Goal: Find specific page/section: Find specific page/section

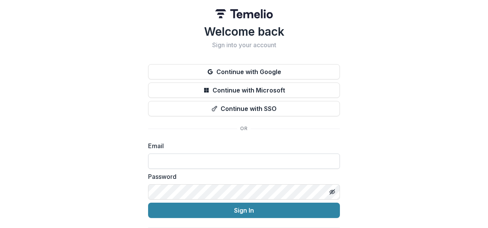
click at [276, 161] on input at bounding box center [244, 161] width 192 height 15
type input "**********"
click at [148, 203] on button "Sign In" at bounding box center [244, 210] width 192 height 15
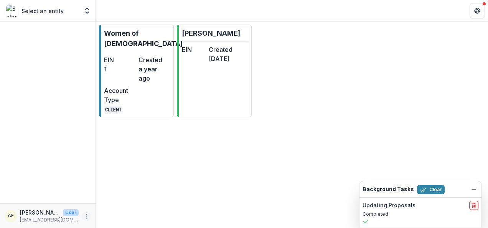
click at [86, 217] on icon "More" at bounding box center [86, 216] width 6 height 6
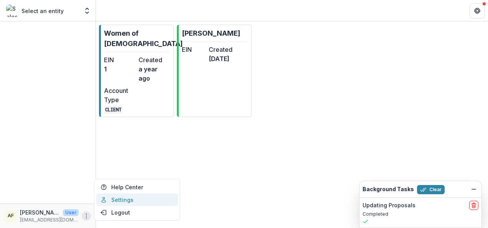
click at [132, 198] on link "Settings" at bounding box center [137, 200] width 82 height 13
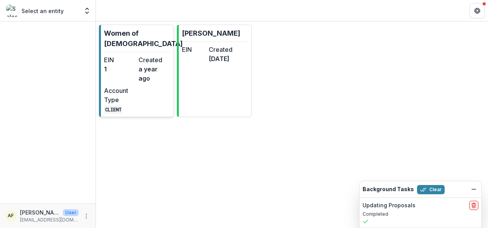
click at [161, 53] on link "Women of [DEMOGRAPHIC_DATA] EIN 1 Created a year ago Account Type CLIENT" at bounding box center [136, 71] width 75 height 93
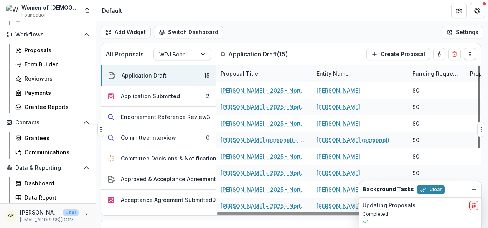
drag, startPoint x: 478, startPoint y: 101, endPoint x: 478, endPoint y: 79, distance: 22.3
click at [478, 77] on div at bounding box center [479, 107] width 2 height 82
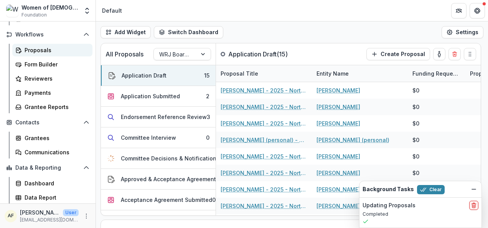
click at [60, 46] on div "Proposals" at bounding box center [56, 50] width 62 height 8
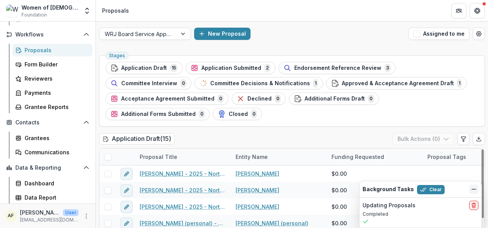
click at [474, 191] on icon "Dismiss" at bounding box center [474, 189] width 6 height 6
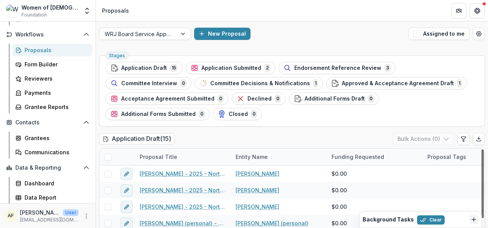
drag, startPoint x: 480, startPoint y: 164, endPoint x: 476, endPoint y: 152, distance: 12.1
click at [482, 152] on div at bounding box center [483, 183] width 2 height 69
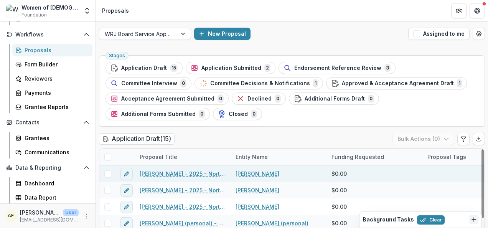
click at [247, 172] on link "[PERSON_NAME]" at bounding box center [258, 174] width 44 height 8
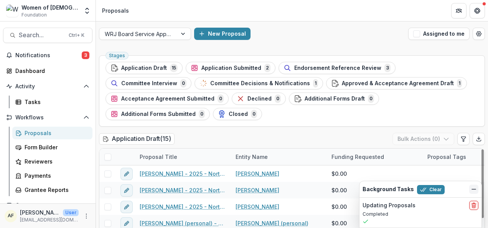
drag, startPoint x: 473, startPoint y: 191, endPoint x: 482, endPoint y: 178, distance: 16.0
click at [473, 191] on icon "Dismiss" at bounding box center [474, 189] width 6 height 6
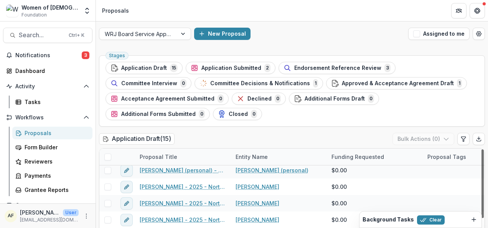
scroll to position [57, 0]
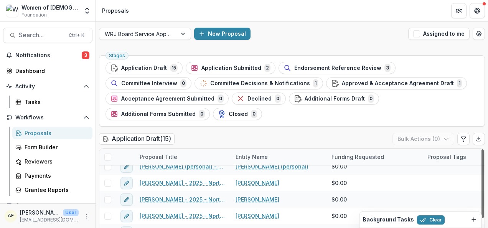
drag, startPoint x: 481, startPoint y: 165, endPoint x: 481, endPoint y: 193, distance: 28.4
click at [482, 193] on div at bounding box center [483, 183] width 2 height 69
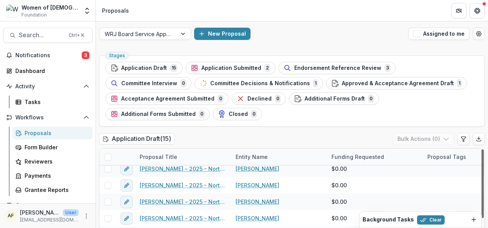
drag, startPoint x: 482, startPoint y: 183, endPoint x: 480, endPoint y: 197, distance: 14.7
click at [482, 197] on div at bounding box center [483, 183] width 2 height 69
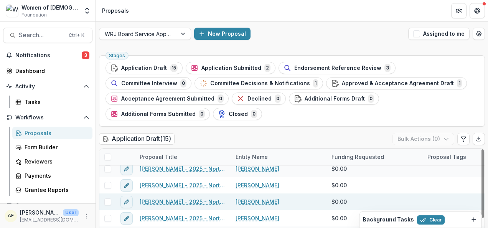
scroll to position [86, 0]
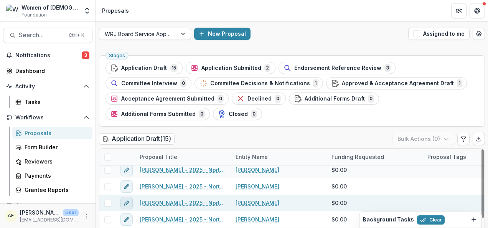
click at [127, 202] on icon "edit" at bounding box center [127, 203] width 6 height 6
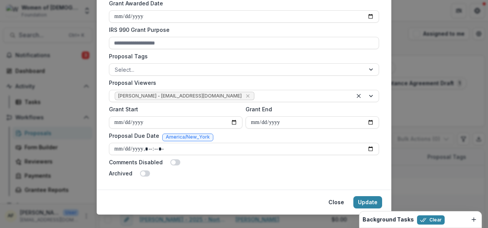
scroll to position [302, 0]
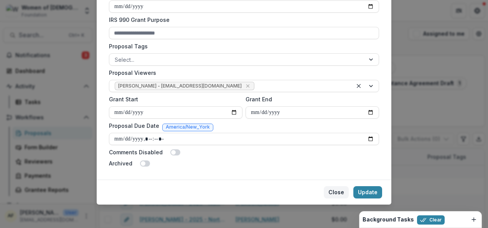
click at [337, 192] on button "Close" at bounding box center [336, 192] width 25 height 12
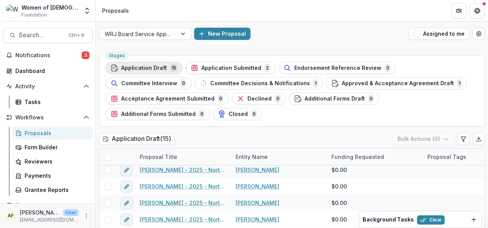
click at [145, 70] on span "Application Draft" at bounding box center [144, 68] width 46 height 7
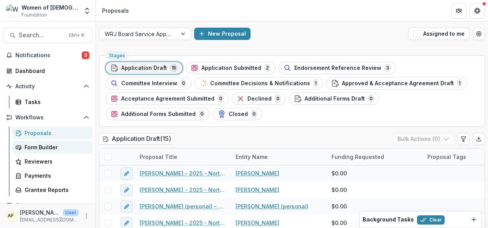
click at [75, 147] on div "Form Builder" at bounding box center [56, 147] width 62 height 8
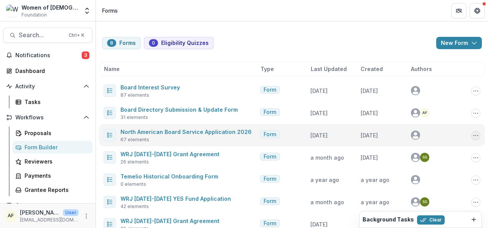
click at [476, 138] on button "Options" at bounding box center [476, 135] width 9 height 9
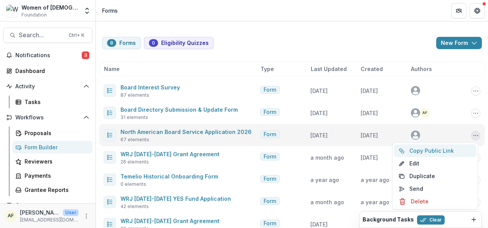
click at [457, 153] on button "Copy Public Link" at bounding box center [435, 150] width 82 height 13
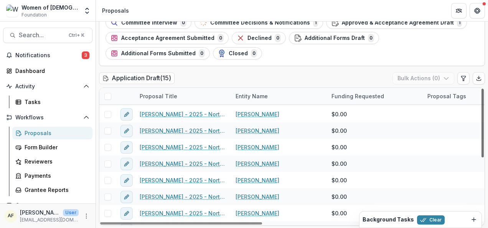
scroll to position [127, 0]
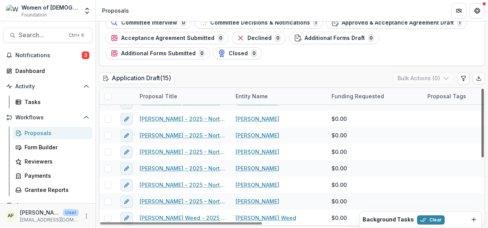
drag, startPoint x: 478, startPoint y: 104, endPoint x: 479, endPoint y: 174, distance: 69.9
click at [482, 157] on div at bounding box center [483, 123] width 2 height 69
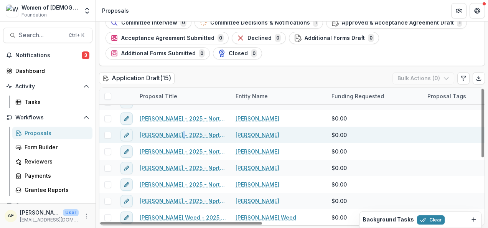
click at [178, 130] on div "[PERSON_NAME] - 2025 - North American Board Service Application 2026" at bounding box center [183, 135] width 96 height 17
click at [254, 134] on link "[PERSON_NAME]" at bounding box center [258, 135] width 44 height 8
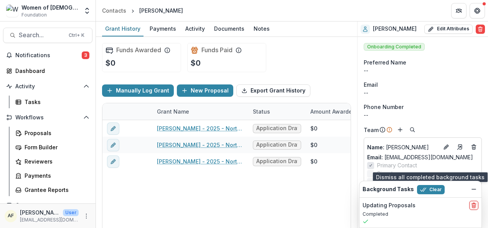
drag, startPoint x: 428, startPoint y: 191, endPoint x: 488, endPoint y: 185, distance: 59.8
click at [428, 191] on button "Clear" at bounding box center [431, 189] width 28 height 9
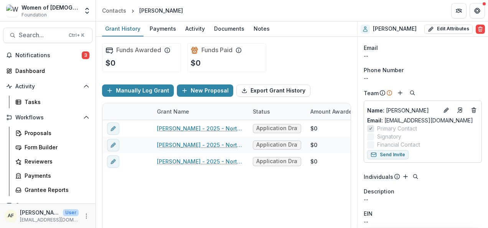
scroll to position [5, 0]
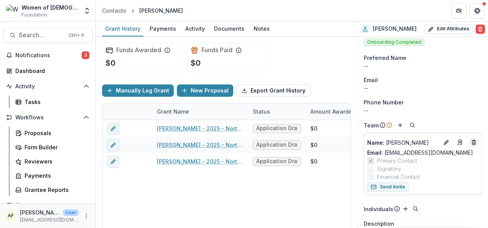
click at [473, 141] on line "Deletes" at bounding box center [474, 141] width 4 height 0
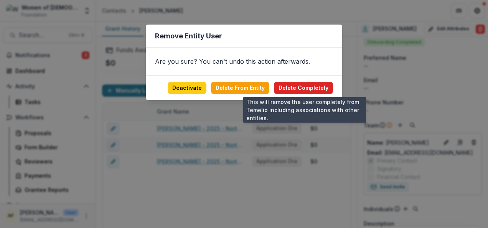
click at [298, 86] on button "Delete Completely" at bounding box center [303, 88] width 59 height 12
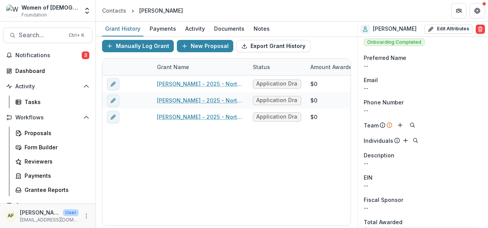
scroll to position [0, 0]
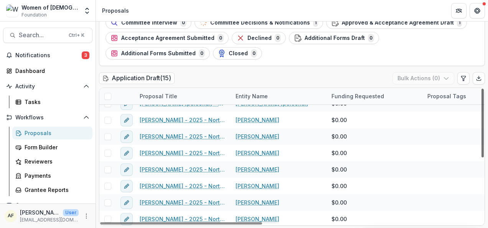
scroll to position [58, 0]
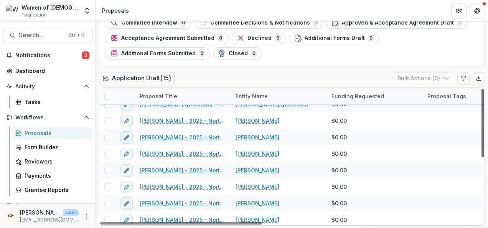
drag, startPoint x: 480, startPoint y: 142, endPoint x: 481, endPoint y: 172, distance: 29.2
click at [482, 157] on div at bounding box center [483, 123] width 2 height 69
drag, startPoint x: 239, startPoint y: 223, endPoint x: 185, endPoint y: 207, distance: 56.3
click at [185, 222] on div at bounding box center [181, 223] width 162 height 2
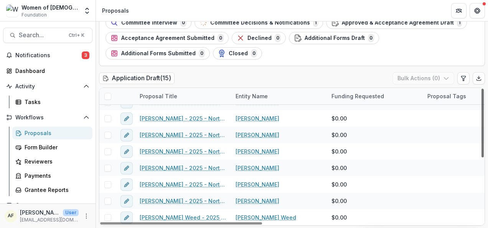
drag, startPoint x: 481, startPoint y: 157, endPoint x: 478, endPoint y: 230, distance: 73.4
click at [482, 157] on div at bounding box center [483, 123] width 2 height 69
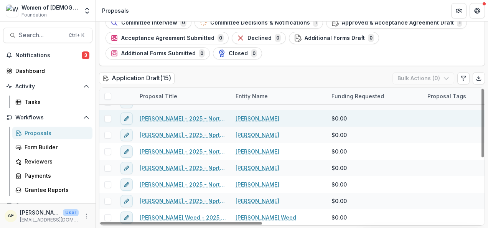
drag, startPoint x: 243, startPoint y: 115, endPoint x: 252, endPoint y: 116, distance: 8.5
click at [243, 115] on link "[PERSON_NAME]" at bounding box center [258, 118] width 44 height 8
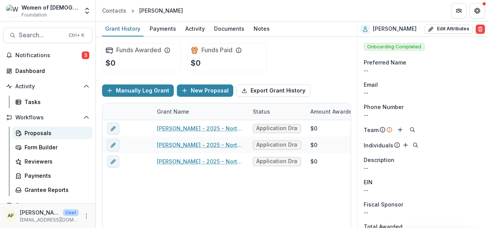
click at [52, 135] on div "Proposals" at bounding box center [56, 133] width 62 height 8
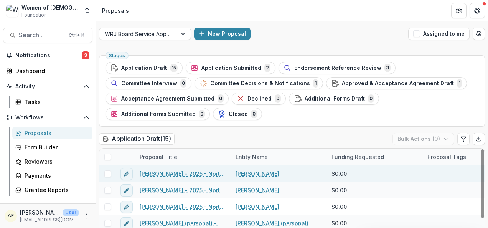
click at [253, 170] on link "[PERSON_NAME]" at bounding box center [258, 174] width 44 height 8
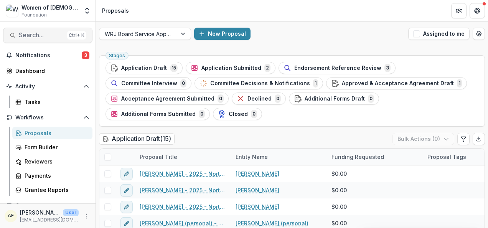
click at [40, 35] on span "Search..." at bounding box center [41, 34] width 45 height 7
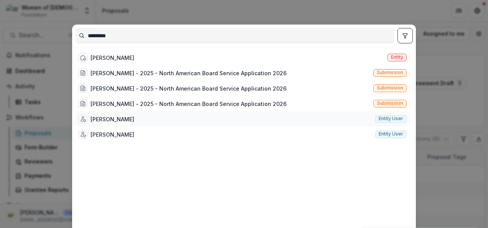
type input "*********"
click at [120, 118] on div "[PERSON_NAME]" at bounding box center [113, 119] width 44 height 8
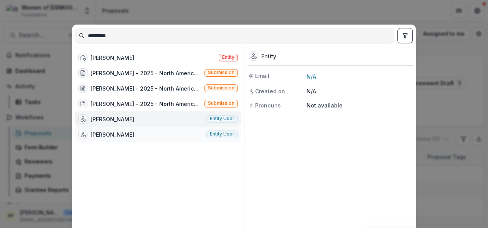
click at [119, 131] on div "[PERSON_NAME]" at bounding box center [113, 135] width 44 height 8
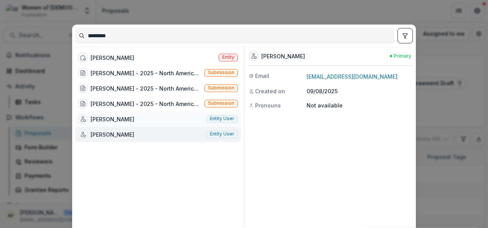
click at [125, 119] on div "[PERSON_NAME] Entity user" at bounding box center [158, 118] width 166 height 15
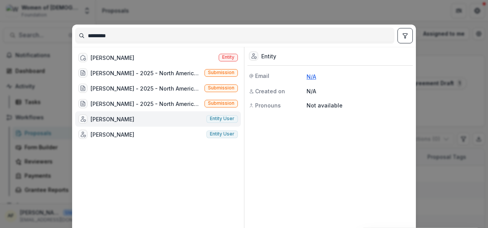
click at [310, 73] on link "N/A" at bounding box center [312, 76] width 10 height 7
click at [101, 58] on div "[PERSON_NAME]" at bounding box center [113, 58] width 44 height 8
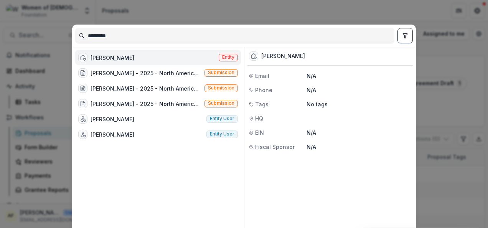
click at [205, 12] on div "********* [PERSON_NAME] Entity [PERSON_NAME] - 2025 - North American Board Serv…" at bounding box center [244, 114] width 488 height 228
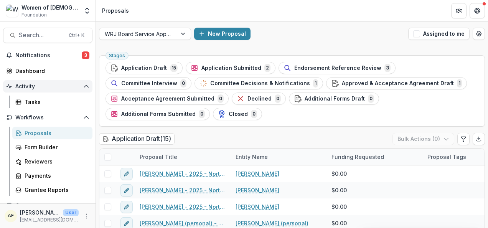
click at [83, 84] on icon "Open Activity" at bounding box center [86, 86] width 6 height 6
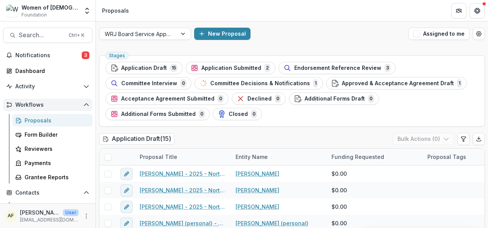
click at [83, 106] on icon "Open Workflows" at bounding box center [86, 105] width 6 height 6
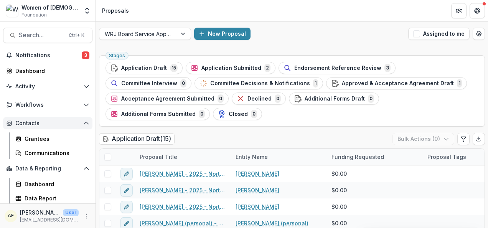
click at [28, 120] on span "Contacts" at bounding box center [47, 123] width 65 height 7
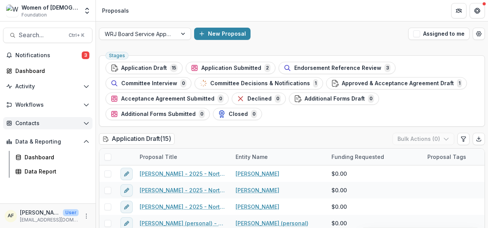
click at [61, 120] on span "Contacts" at bounding box center [47, 123] width 65 height 7
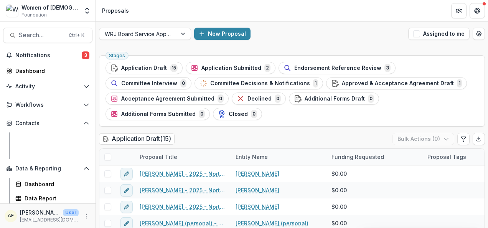
click at [39, 137] on div "Grantees" at bounding box center [56, 139] width 62 height 8
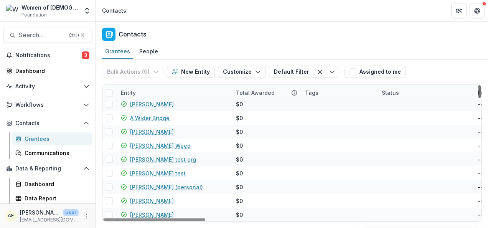
scroll to position [1289, 0]
drag, startPoint x: 479, startPoint y: 94, endPoint x: 477, endPoint y: 226, distance: 131.3
click at [479, 98] on div at bounding box center [480, 91] width 2 height 13
drag, startPoint x: 478, startPoint y: 209, endPoint x: 478, endPoint y: 216, distance: 6.9
click at [479, 98] on div at bounding box center [480, 91] width 2 height 13
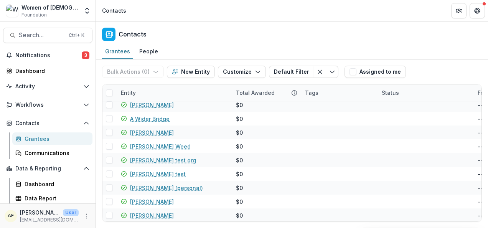
click at [124, 9] on div "Contacts" at bounding box center [114, 11] width 24 height 8
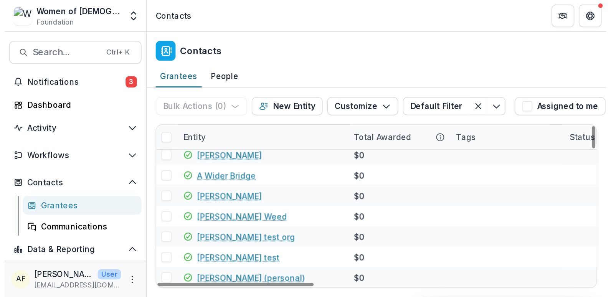
scroll to position [1221, 0]
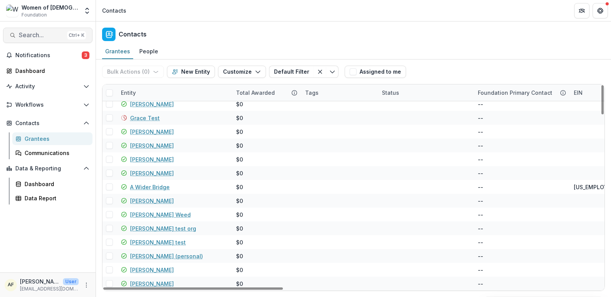
click at [53, 34] on span "Search..." at bounding box center [41, 34] width 45 height 7
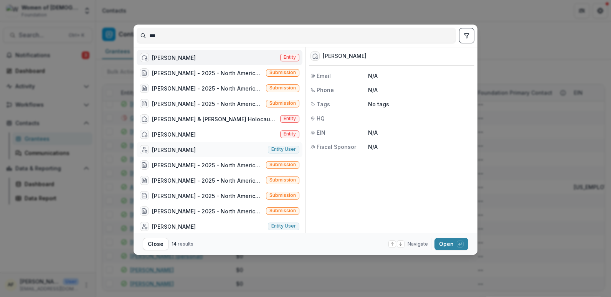
type input "***"
click at [205, 150] on div "[PERSON_NAME] Entity user" at bounding box center [220, 149] width 166 height 15
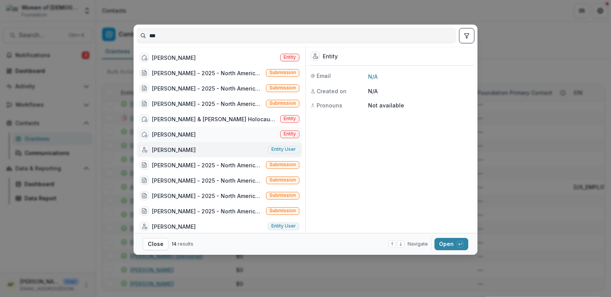
click at [218, 136] on div "[PERSON_NAME] Entity" at bounding box center [220, 134] width 166 height 15
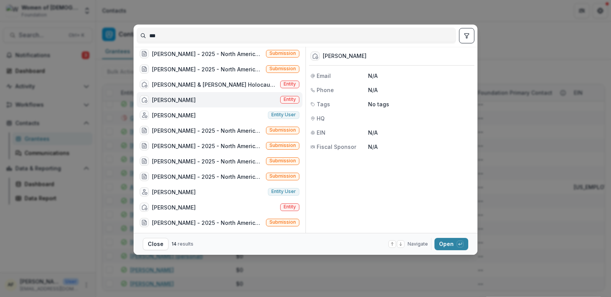
scroll to position [35, 0]
click at [209, 192] on div "[PERSON_NAME] Entity user" at bounding box center [220, 191] width 166 height 15
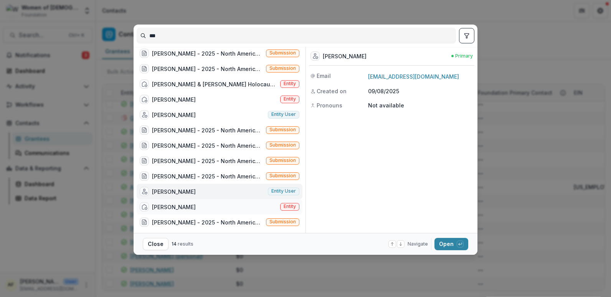
click at [210, 202] on div "[PERSON_NAME] Entity" at bounding box center [220, 206] width 166 height 15
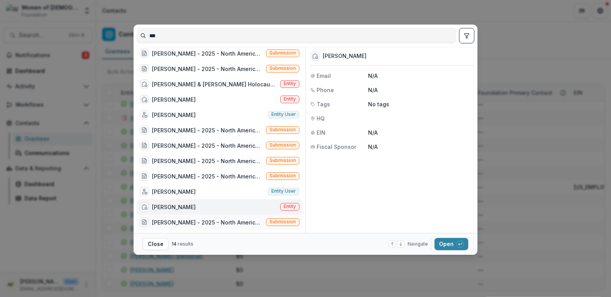
click at [241, 221] on div "[PERSON_NAME] - 2025 - North American Board Service Application 2026" at bounding box center [207, 223] width 111 height 8
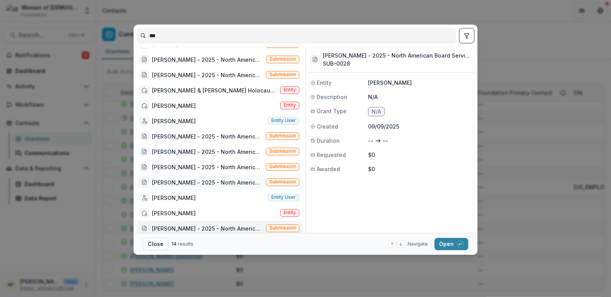
click at [199, 185] on div "[PERSON_NAME] - 2025 - North American Board Service Application 2026" at bounding box center [207, 183] width 111 height 8
click at [203, 168] on div "[PERSON_NAME] - 2025 - North American Board Service Application 2026" at bounding box center [207, 167] width 111 height 8
click at [204, 146] on div "[PERSON_NAME] - 2025 - North American Board Service Application 2026 Submission" at bounding box center [220, 151] width 166 height 15
click at [201, 104] on div "[PERSON_NAME] Entity" at bounding box center [220, 105] width 166 height 15
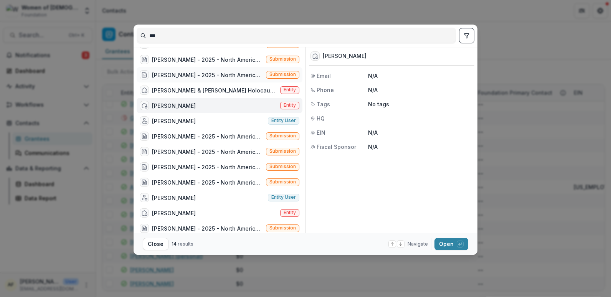
click at [209, 71] on div "[PERSON_NAME] - 2025 - North American Board Service Application 2026" at bounding box center [207, 75] width 111 height 8
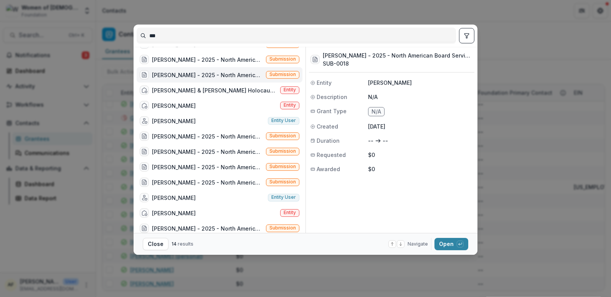
click at [488, 146] on div "*** [PERSON_NAME] Entity [PERSON_NAME] - 2025 - North American Board Service Ap…" at bounding box center [305, 148] width 611 height 297
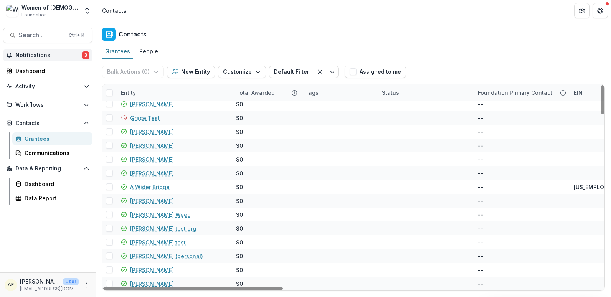
click at [61, 57] on span "Notifications" at bounding box center [48, 55] width 66 height 7
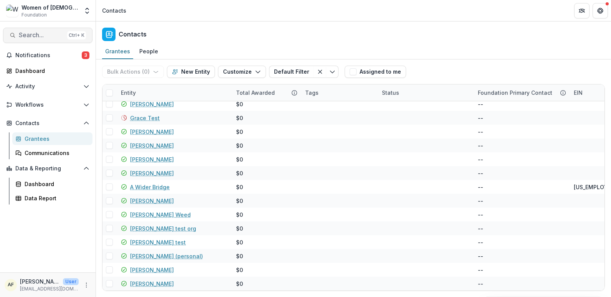
click at [46, 33] on span "Search..." at bounding box center [41, 34] width 45 height 7
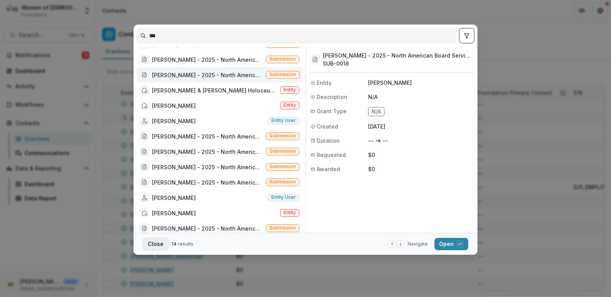
click at [158, 228] on button "Close" at bounding box center [156, 244] width 26 height 12
